Goal: Information Seeking & Learning: Learn about a topic

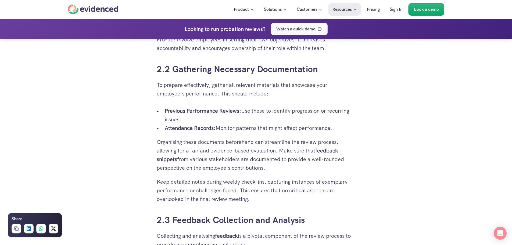
scroll to position [914, 0]
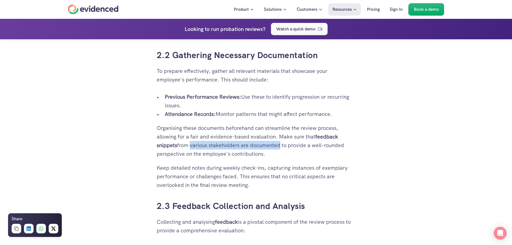
drag, startPoint x: 189, startPoint y: 147, endPoint x: 280, endPoint y: 145, distance: 91.5
click at [165, 145] on p "Organising these documents beforehand can streamline the review process, allowi…" at bounding box center [256, 141] width 199 height 34
click at [165, 157] on p "Organising these documents beforehand can streamline the review process, allowi…" at bounding box center [256, 141] width 199 height 34
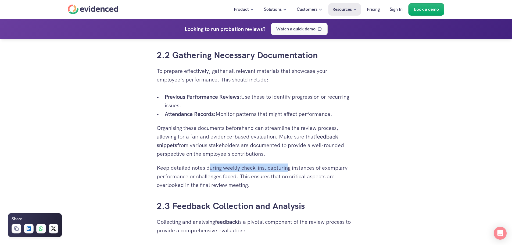
drag, startPoint x: 211, startPoint y: 169, endPoint x: 287, endPoint y: 168, distance: 76.1
click at [165, 168] on p "Keep detailed notes during weekly check-ins, capturing instances of exemplary p…" at bounding box center [256, 177] width 199 height 26
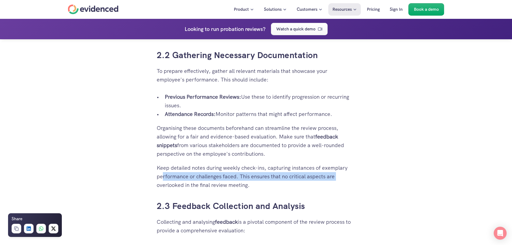
drag, startPoint x: 163, startPoint y: 178, endPoint x: 352, endPoint y: 175, distance: 189.1
click at [165, 175] on p "Keep detailed notes during weekly check-ins, capturing instances of exemplary p…" at bounding box center [256, 177] width 199 height 26
click at [165, 189] on p "Keep detailed notes during weekly check-ins, capturing instances of exemplary p…" at bounding box center [256, 177] width 199 height 26
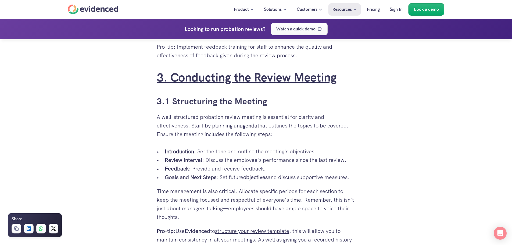
scroll to position [1210, 0]
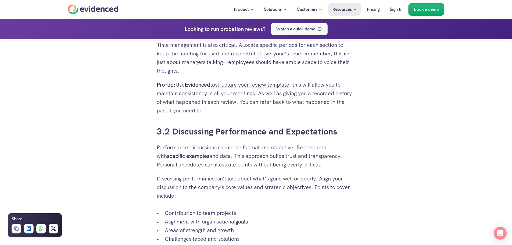
scroll to position [1345, 0]
